Goal: Navigation & Orientation: Find specific page/section

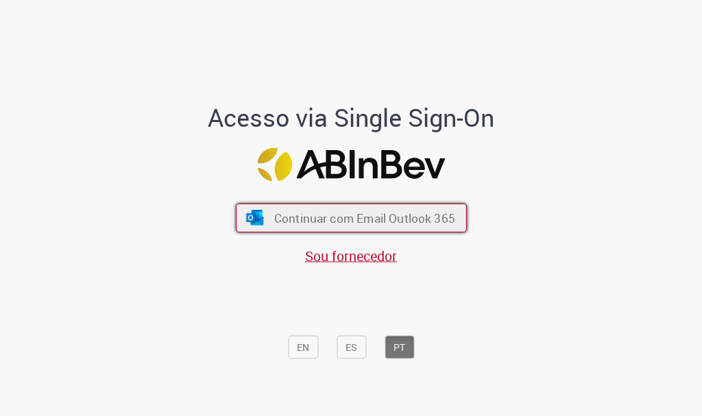
click at [343, 214] on span "Continuar com Email Outlook 365" at bounding box center [363, 218] width 181 height 16
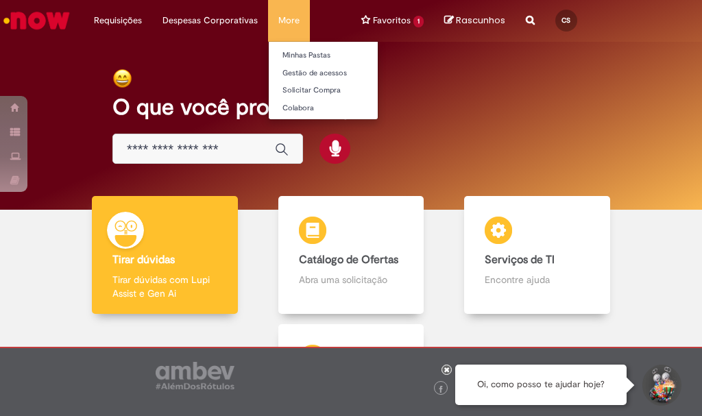
click at [293, 27] on li "More Minhas Pastas Gestão de acessos Solicitar Compra Colabora" at bounding box center [289, 20] width 42 height 41
click at [286, 29] on li "More Minhas Pastas Gestão de acessos Solicitar Compra Colabora" at bounding box center [289, 20] width 42 height 41
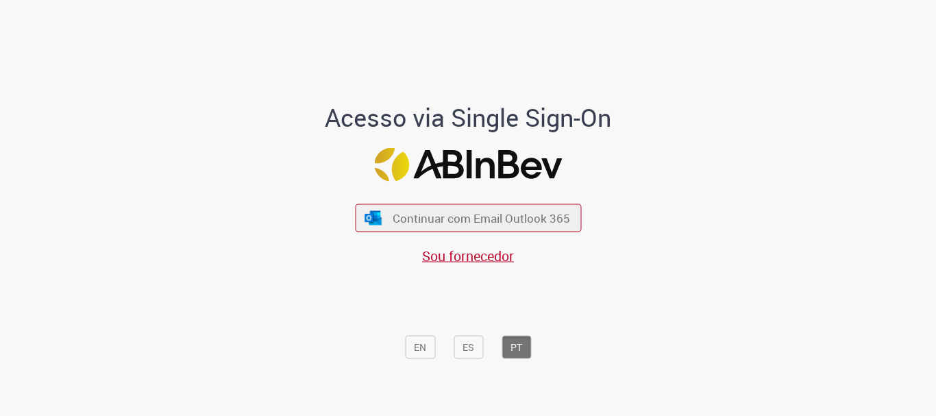
click at [414, 234] on div "Continuar com Email Outlook 365 Sou fornecedor" at bounding box center [468, 228] width 226 height 76
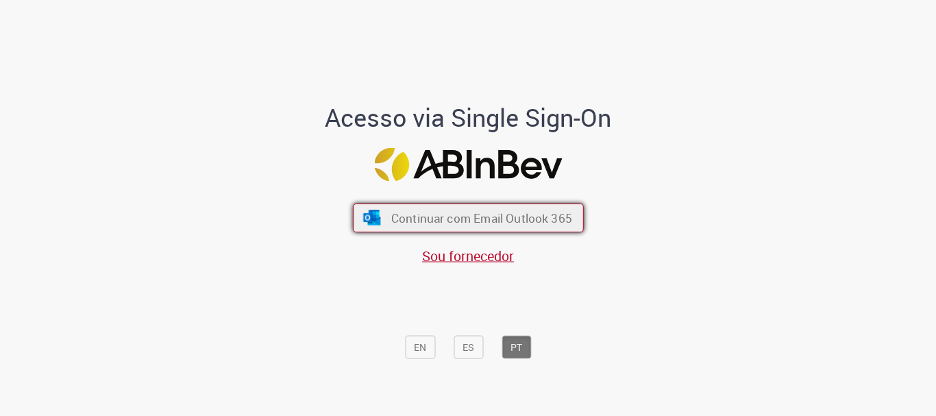
click at [409, 220] on span "Continuar com Email Outlook 365" at bounding box center [481, 218] width 181 height 16
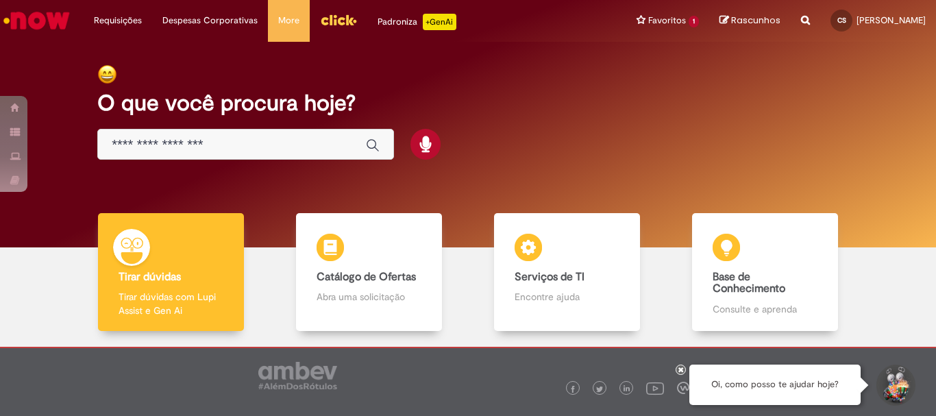
click at [332, 19] on img "Menu Cabeçalho" at bounding box center [338, 20] width 37 height 21
